Goal: Communication & Community: Share content

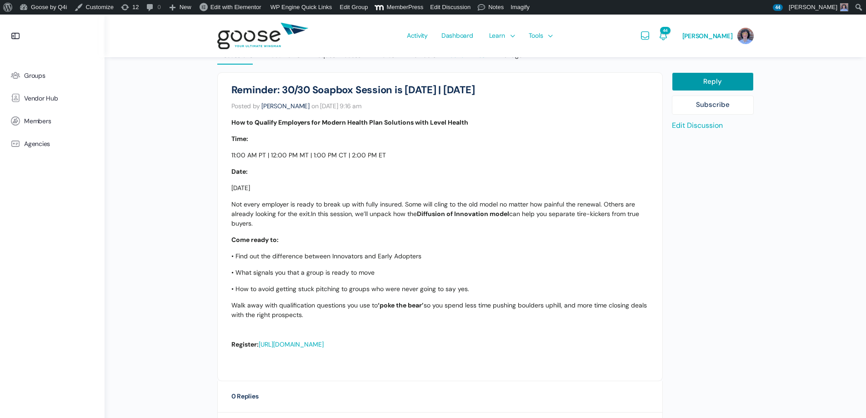
scroll to position [220, 0]
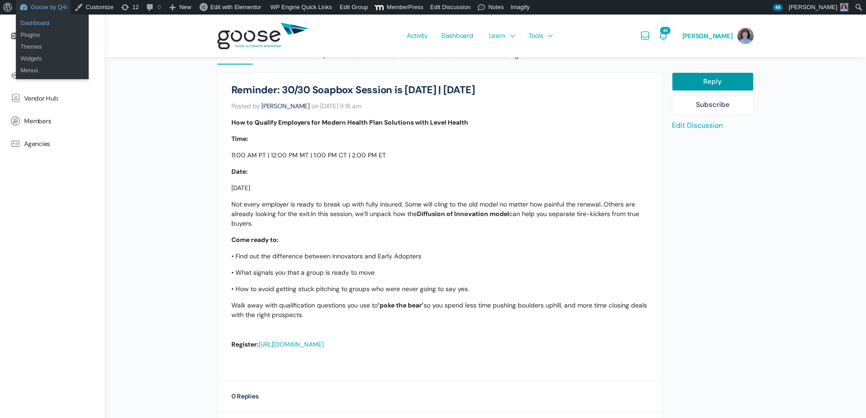
click at [40, 21] on link "Dashboard" at bounding box center [52, 23] width 73 height 12
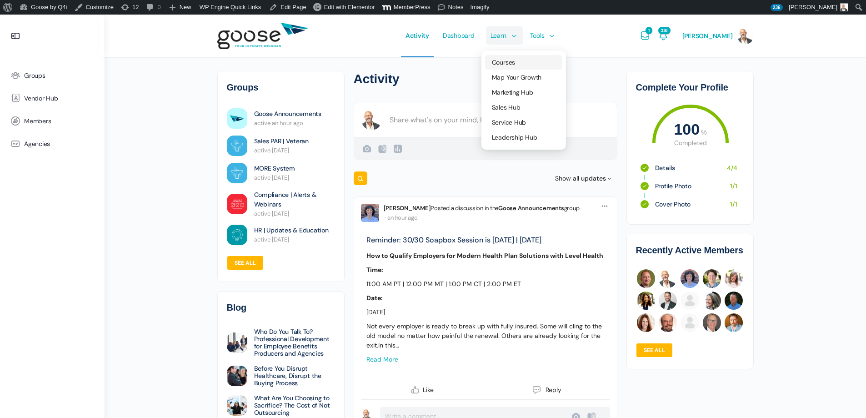
click at [507, 61] on span "Courses" at bounding box center [503, 62] width 23 height 8
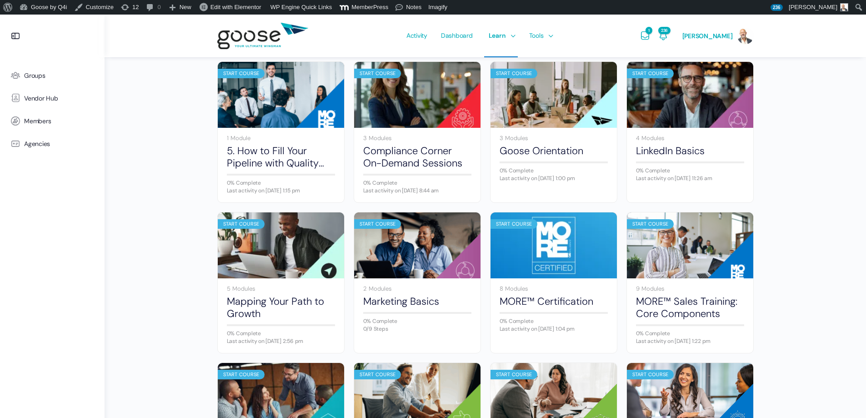
scroll to position [531, 0]
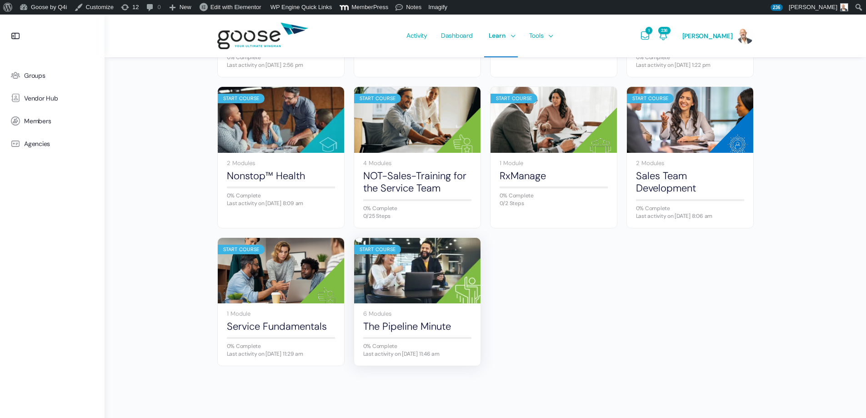
click at [421, 264] on img at bounding box center [417, 270] width 126 height 84
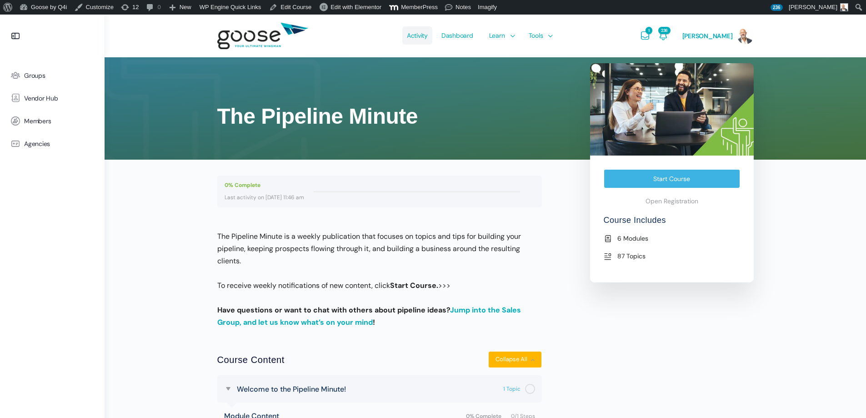
click at [416, 38] on span "Activity" at bounding box center [417, 35] width 21 height 43
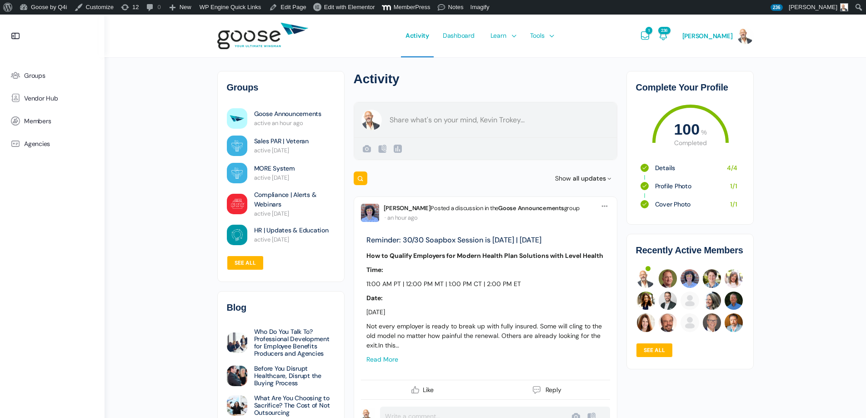
click at [456, 116] on div "Create a post [PERSON_NAME] Public Public Visible to anyone, on or off this sit…" at bounding box center [486, 131] width 264 height 58
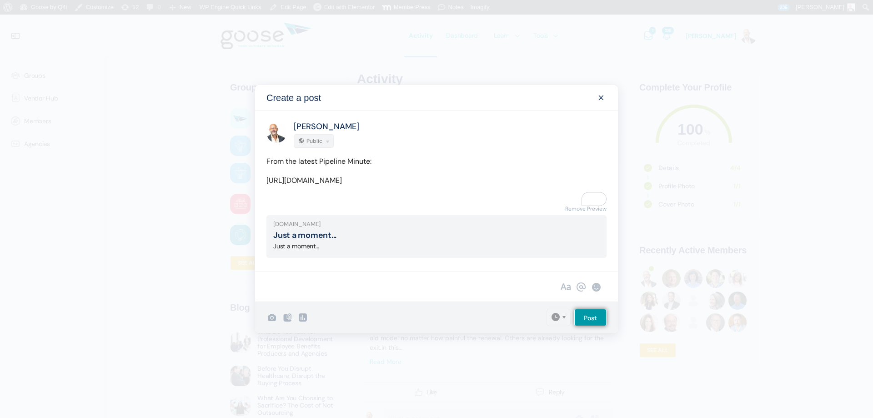
click at [570, 212] on link "Remove Preview" at bounding box center [585, 209] width 41 height 12
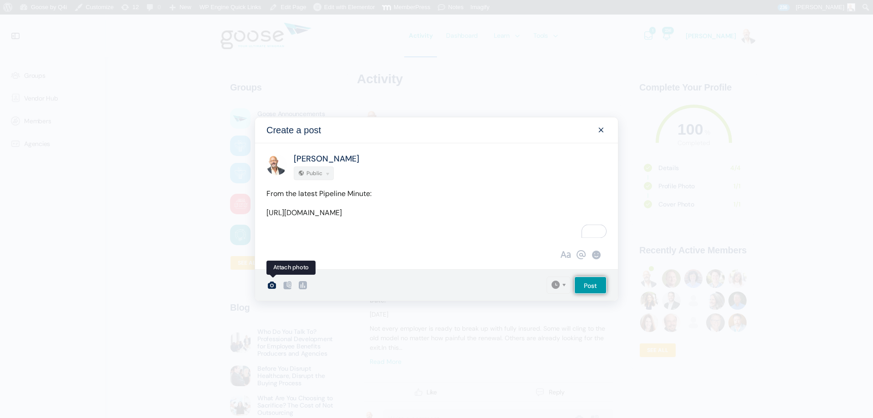
click at [275, 285] on icon at bounding box center [271, 285] width 11 height 11
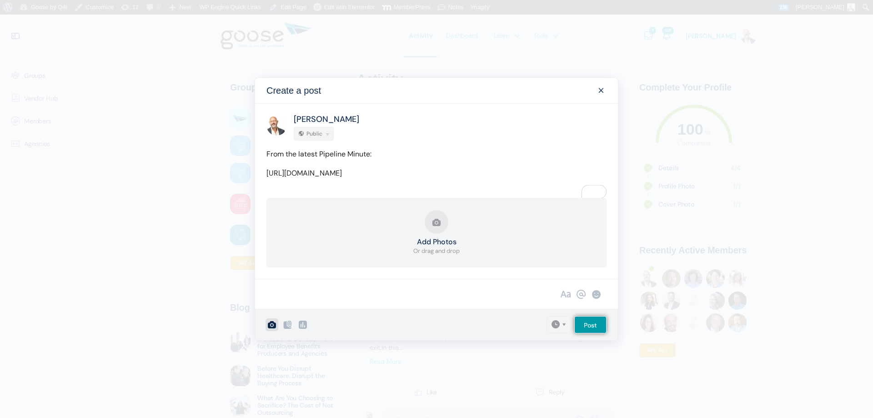
click at [440, 229] on button "Add Photos Or drag and drop" at bounding box center [436, 232] width 46 height 45
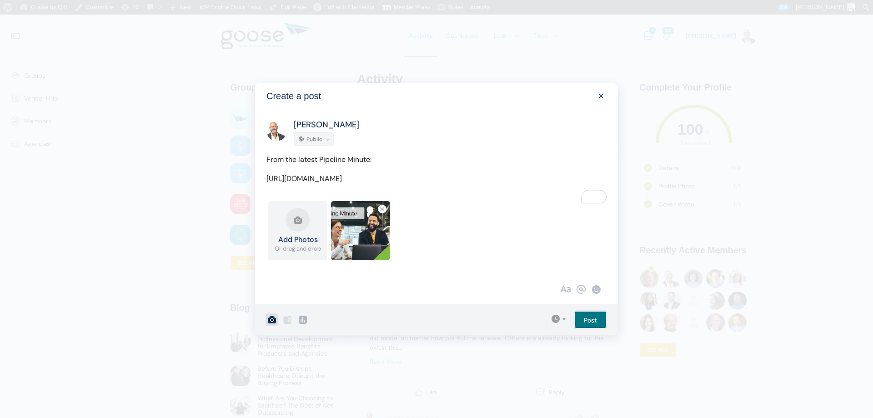
click at [584, 322] on input "Post" at bounding box center [590, 319] width 32 height 17
